Goal: Transaction & Acquisition: Purchase product/service

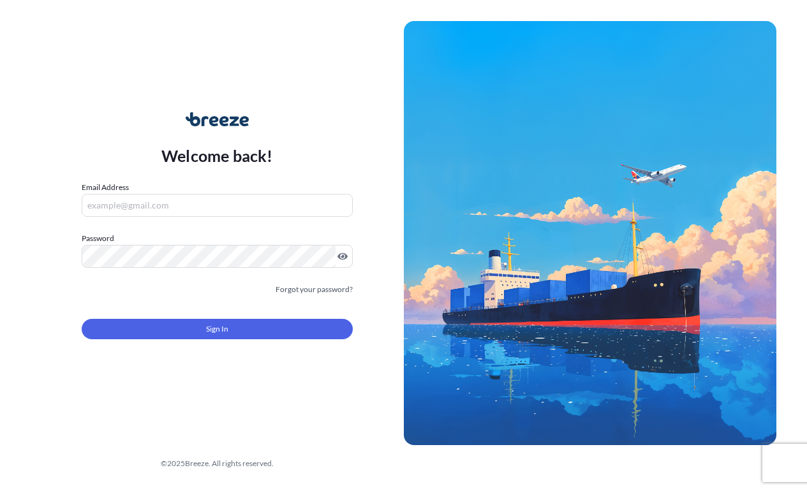
click at [173, 205] on input "Email Address" at bounding box center [217, 205] width 271 height 23
type input "[EMAIL_ADDRESS][DOMAIN_NAME]"
drag, startPoint x: 396, startPoint y: 145, endPoint x: 374, endPoint y: 156, distance: 24.5
click at [395, 145] on div "Welcome back! Email Address [EMAIL_ADDRESS][DOMAIN_NAME] Password Must include:…" at bounding box center [217, 233] width 373 height 293
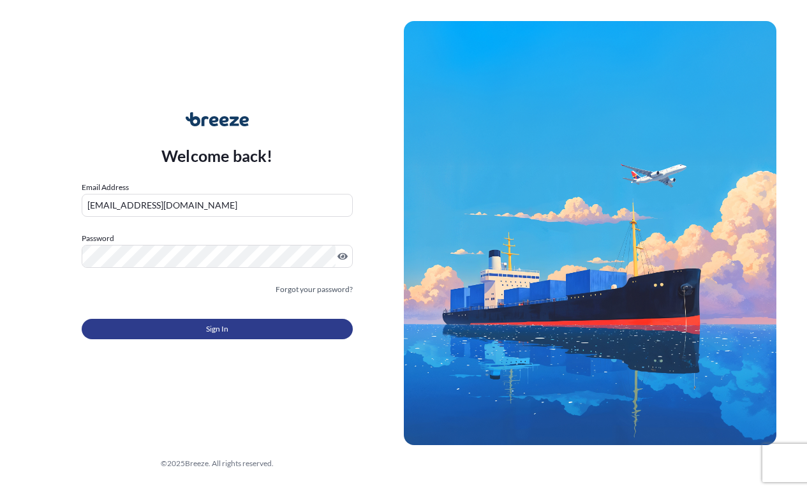
click at [157, 331] on button "Sign In" at bounding box center [217, 329] width 271 height 20
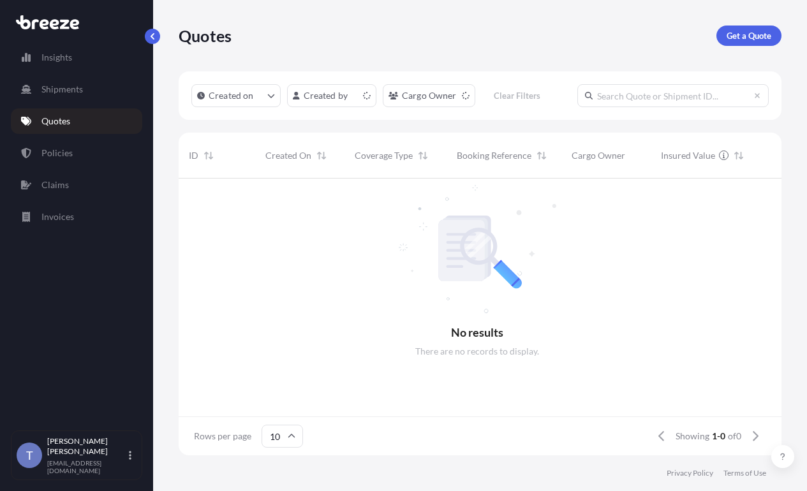
scroll to position [230, 587]
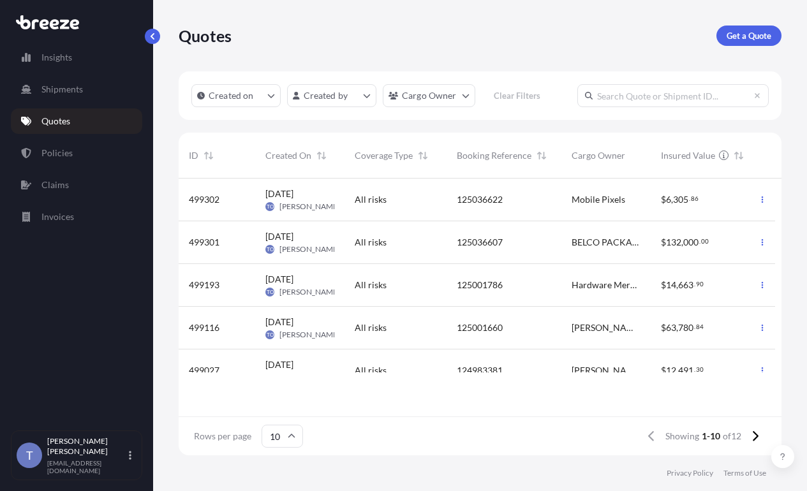
click at [577, 107] on input "text" at bounding box center [672, 95] width 191 height 23
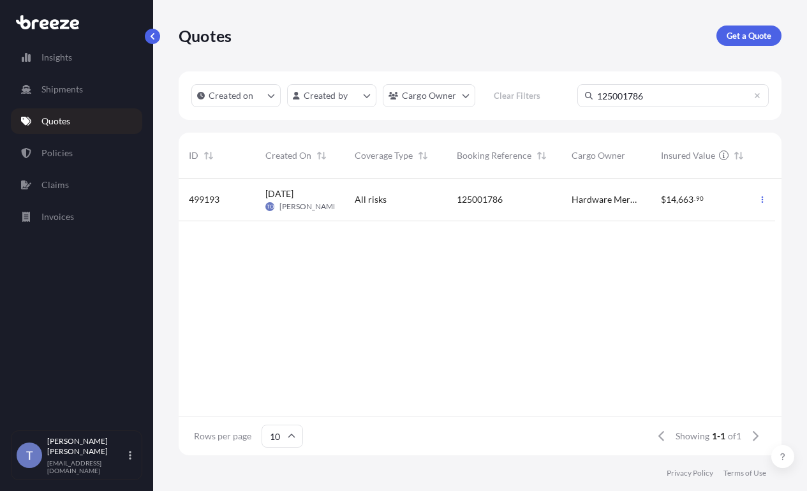
type input "125001786"
click at [334, 212] on div "[DATE] TO [PERSON_NAME]" at bounding box center [299, 199] width 69 height 24
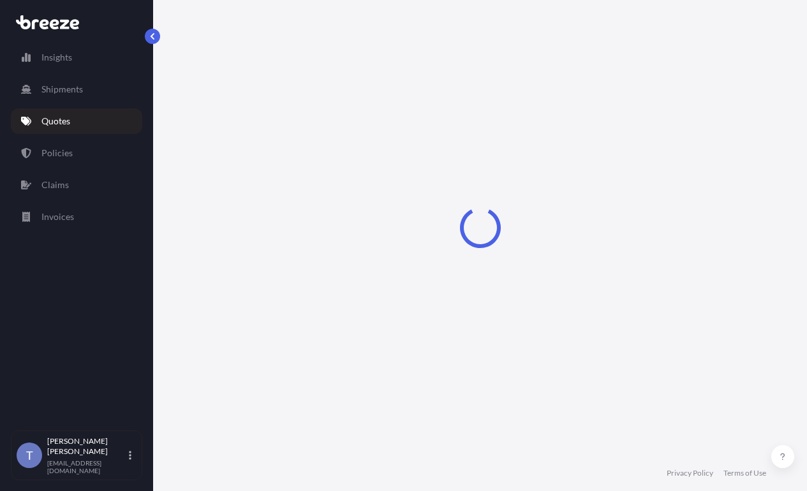
select select "Road"
select select "1"
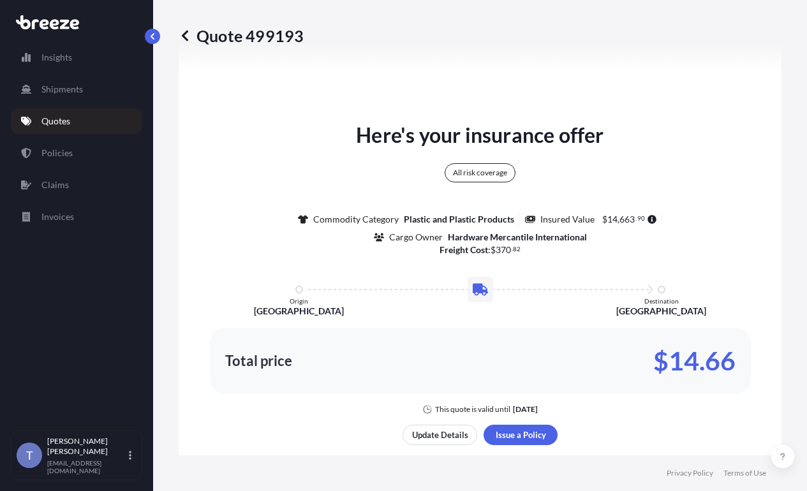
scroll to position [1156, 0]
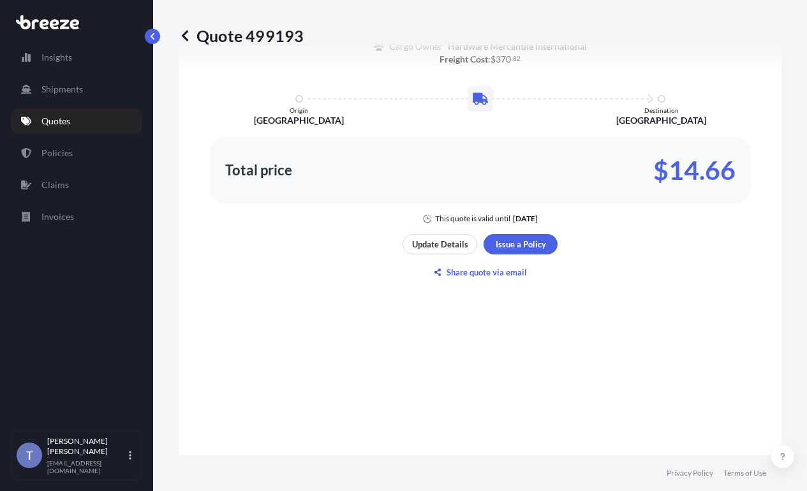
scroll to position [1219, 0]
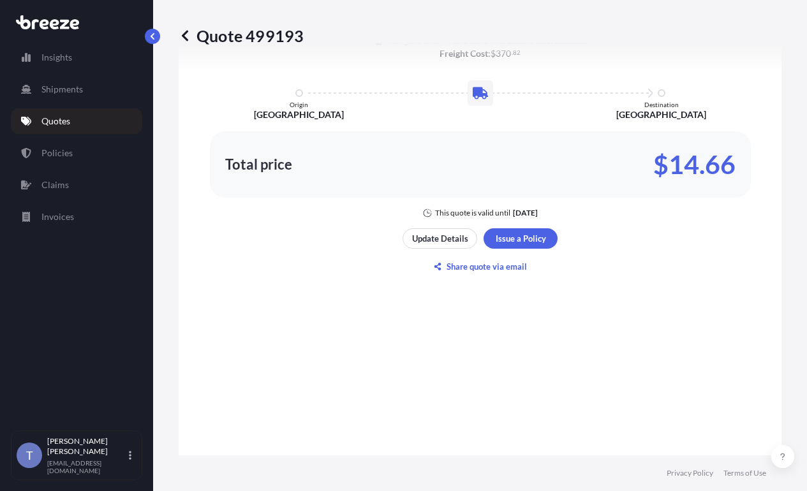
drag, startPoint x: 691, startPoint y: 288, endPoint x: 703, endPoint y: 290, distance: 11.6
click at [691, 175] on p "$14.66" at bounding box center [694, 164] width 82 height 20
drag, startPoint x: 730, startPoint y: 284, endPoint x: 668, endPoint y: 289, distance: 61.4
click at [668, 198] on div "Total price $14.66" at bounding box center [480, 164] width 541 height 66
copy p "14.66"
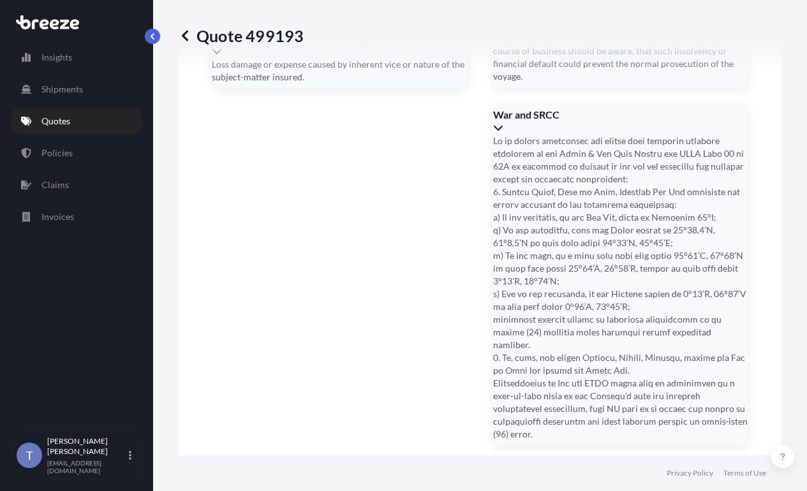
scroll to position [3054, 0]
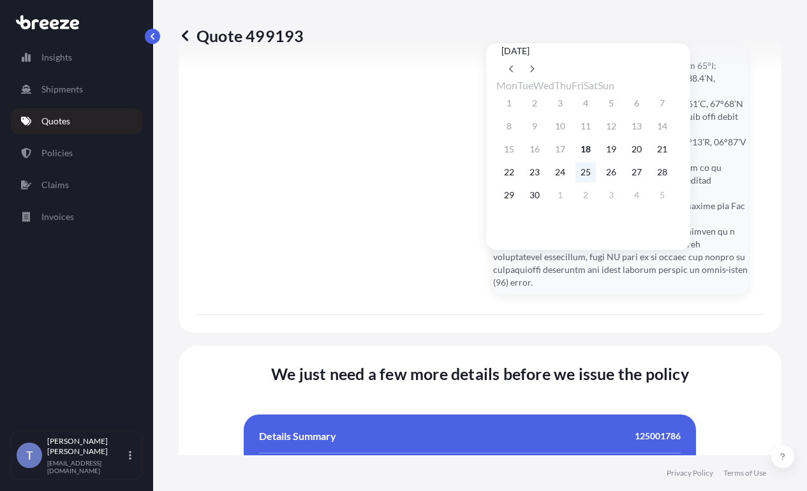
click at [591, 179] on button "25" at bounding box center [585, 172] width 20 height 20
type input "[DATE]"
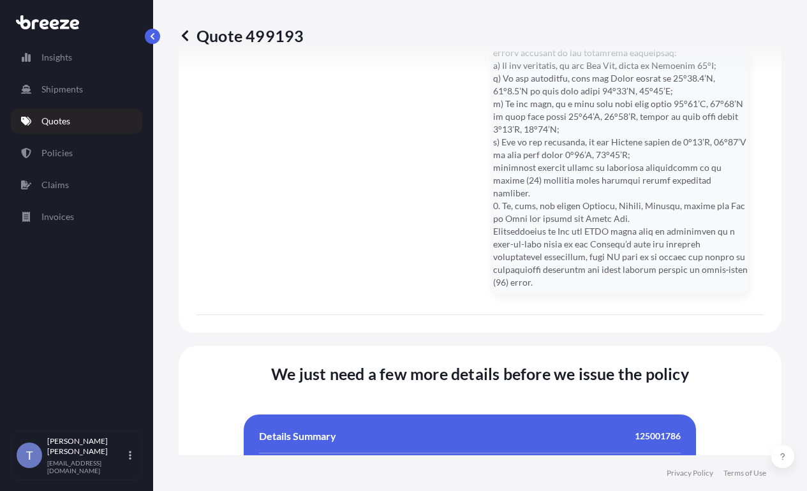
paste input "[GEOGRAPHIC_DATA]"
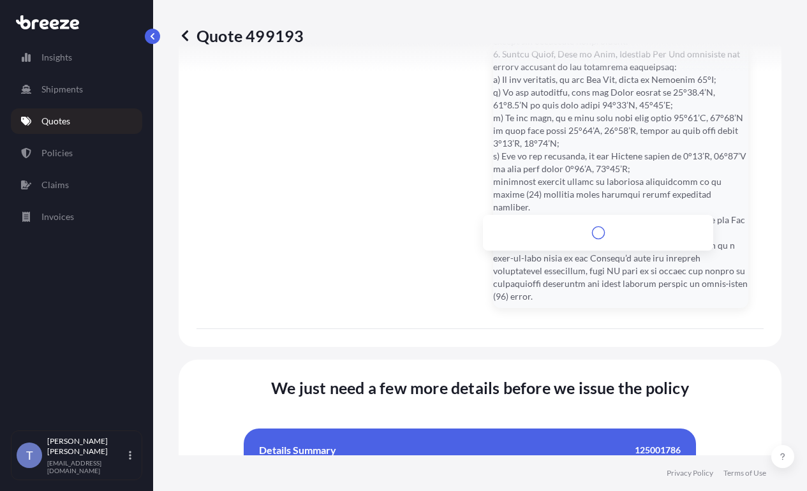
scroll to position [3067, 0]
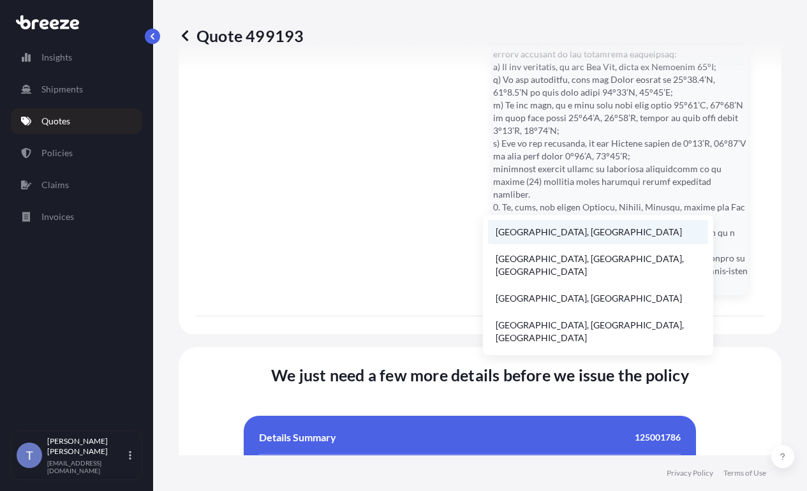
click at [615, 231] on li "[GEOGRAPHIC_DATA], [GEOGRAPHIC_DATA]" at bounding box center [598, 232] width 220 height 24
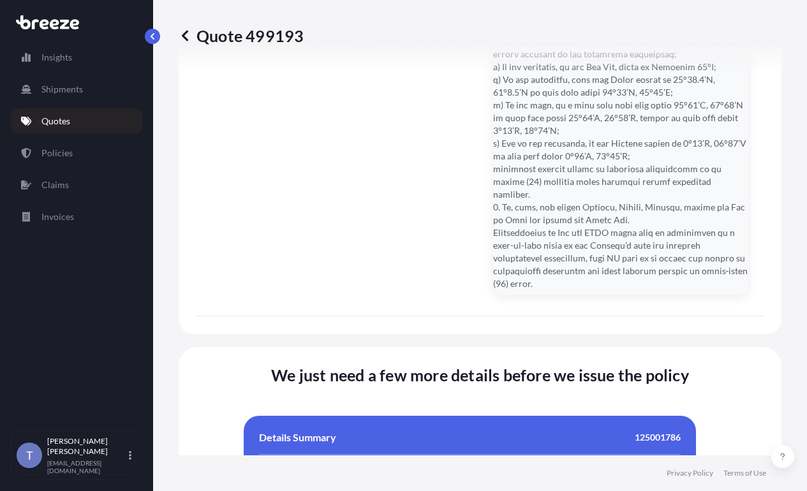
type input "[STREET_ADDRESS]"
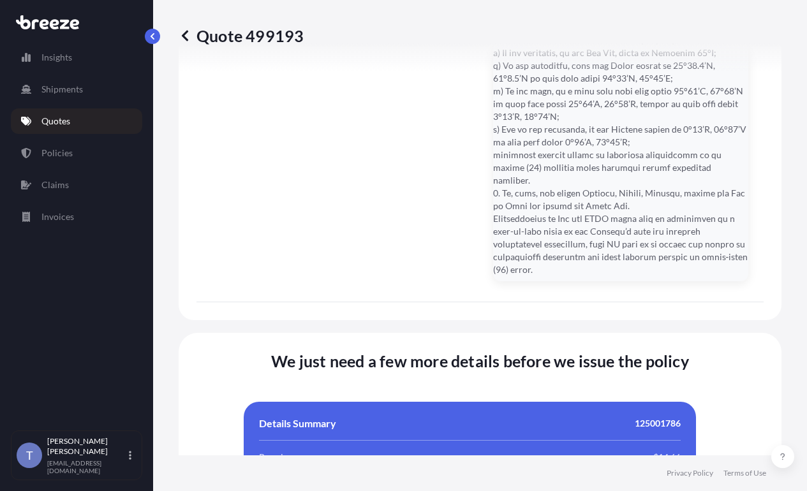
scroll to position [3054, 0]
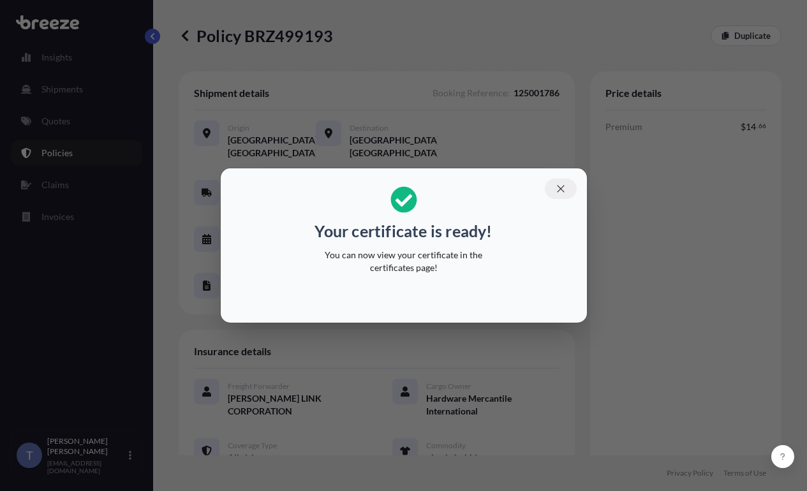
click at [566, 183] on icon "button" at bounding box center [560, 188] width 11 height 11
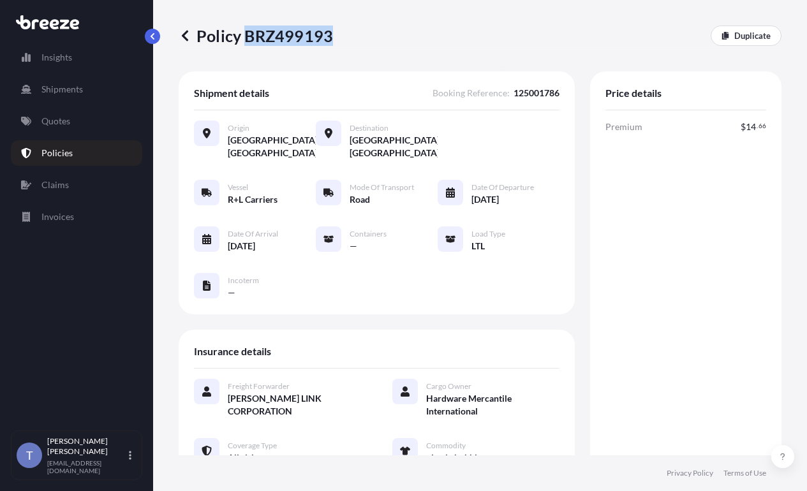
drag, startPoint x: 251, startPoint y: 40, endPoint x: 334, endPoint y: 40, distance: 82.9
click at [333, 40] on p "Policy BRZ499193" at bounding box center [256, 36] width 154 height 20
copy p "BRZ499193"
click at [594, 296] on div "Price details Premium $ 14 . 66 Total $ 14 . 66" at bounding box center [685, 321] width 191 height 501
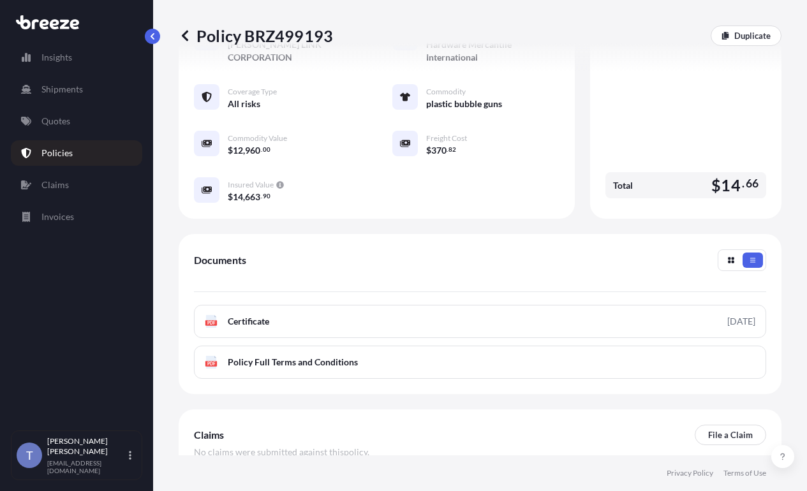
scroll to position [383, 0]
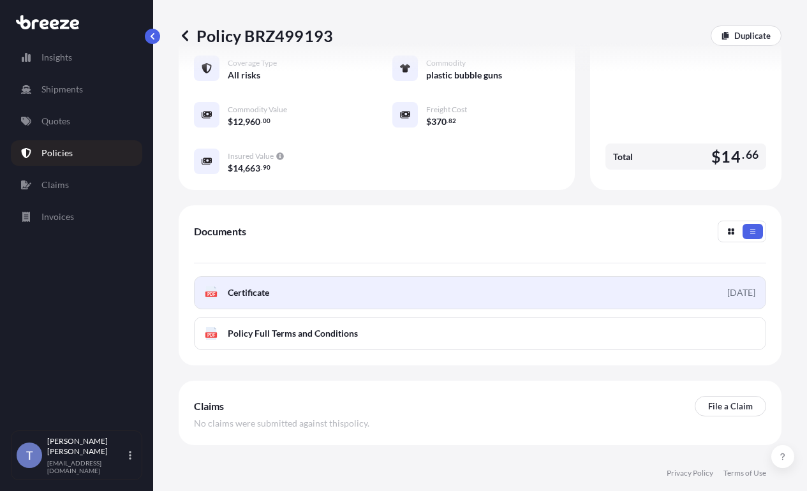
click at [536, 309] on link "PDF Certificate [DATE]" at bounding box center [480, 292] width 572 height 33
